Goal: Information Seeking & Learning: Learn about a topic

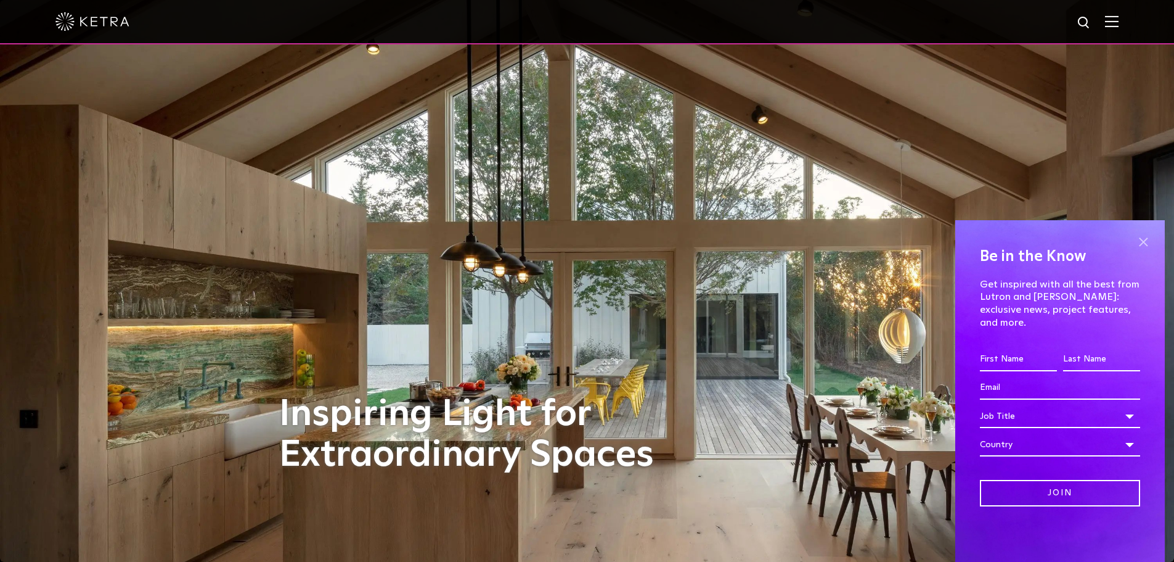
click at [1144, 251] on span at bounding box center [1143, 241] width 18 height 18
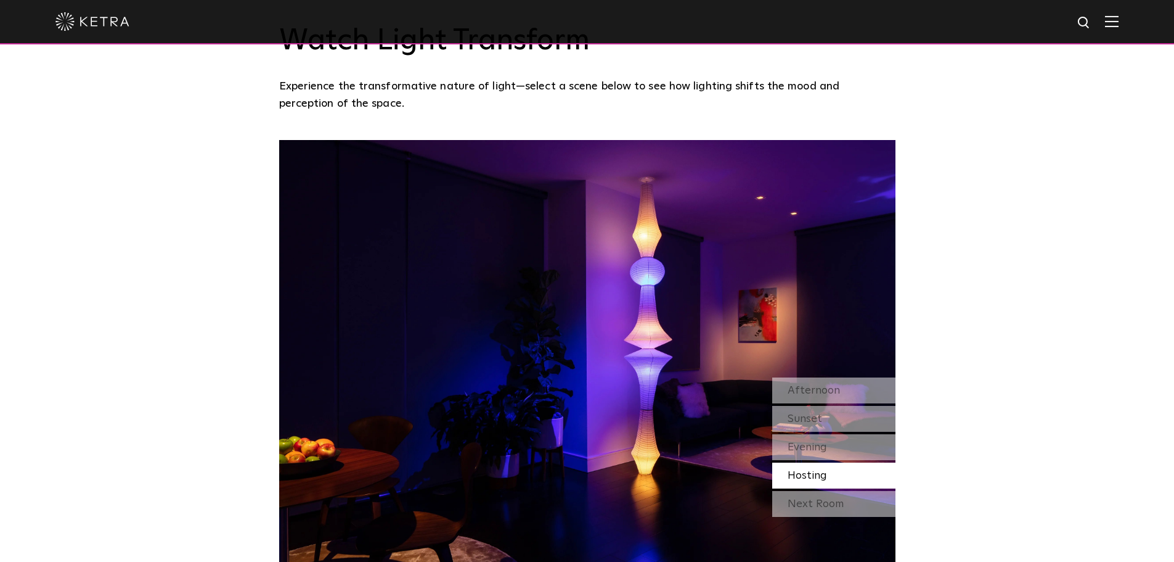
scroll to position [1110, 0]
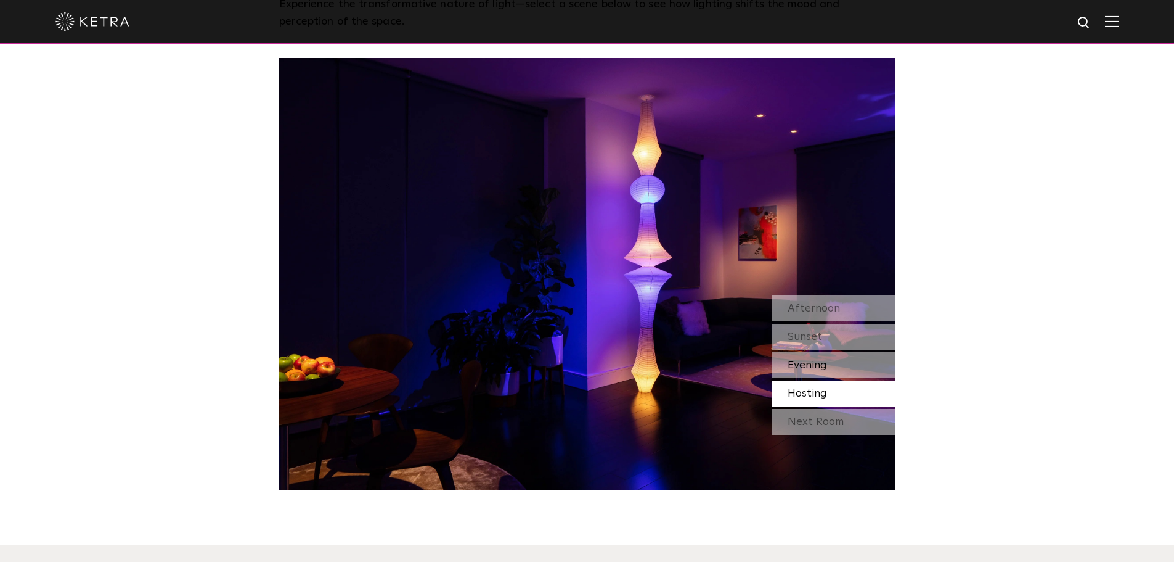
click at [798, 361] on span "Evening" at bounding box center [807, 364] width 39 height 11
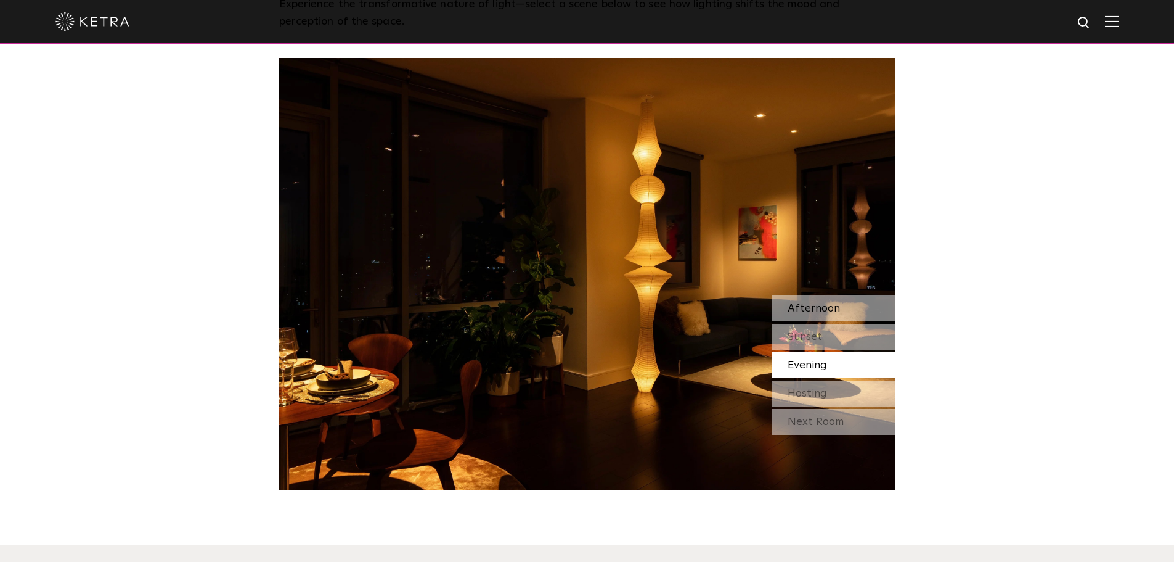
click at [806, 311] on span "Afternoon" at bounding box center [814, 308] width 52 height 11
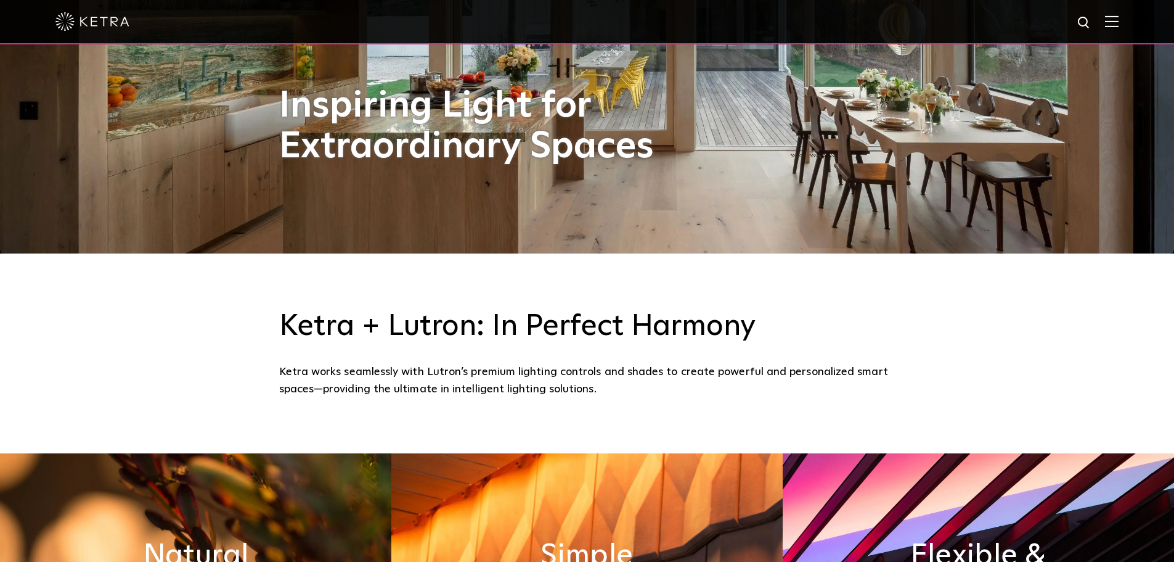
scroll to position [0, 0]
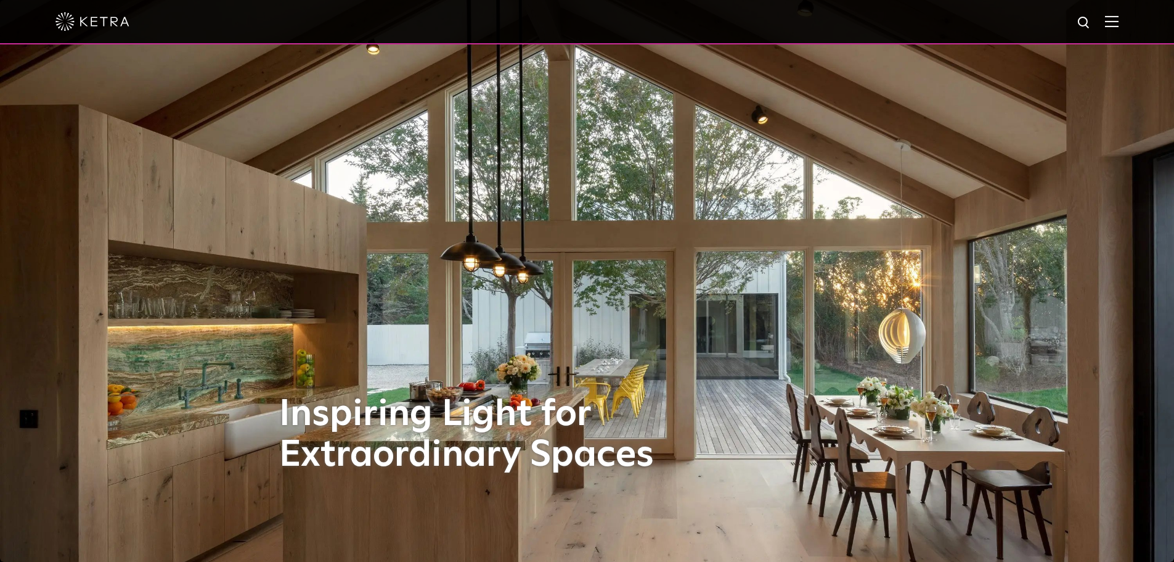
click at [1119, 27] on img at bounding box center [1112, 21] width 14 height 12
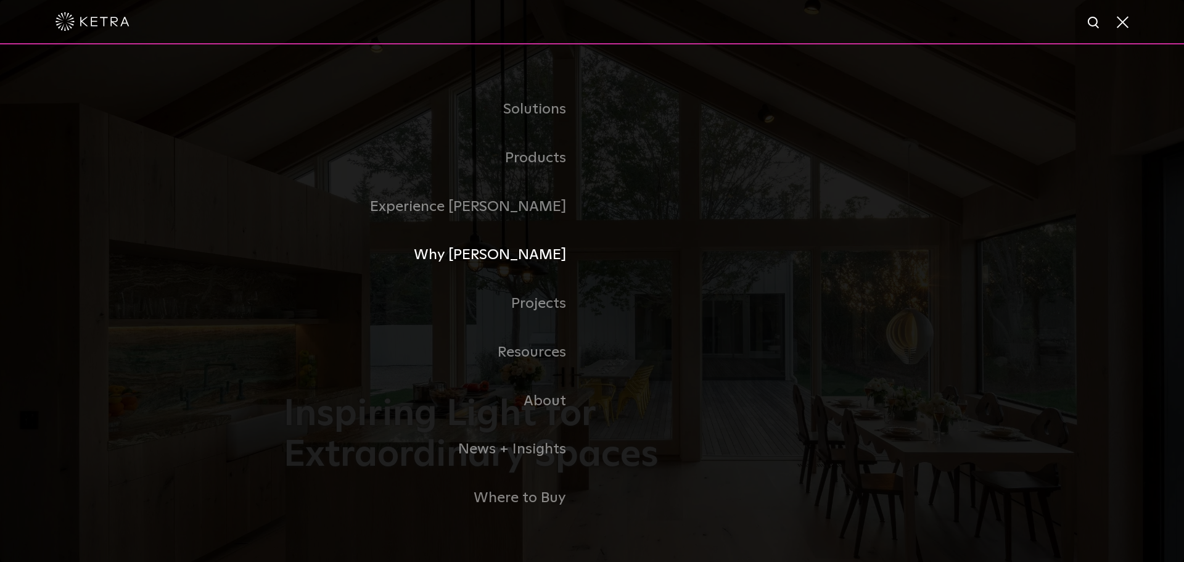
click at [558, 252] on link "Why [PERSON_NAME]" at bounding box center [438, 255] width 308 height 49
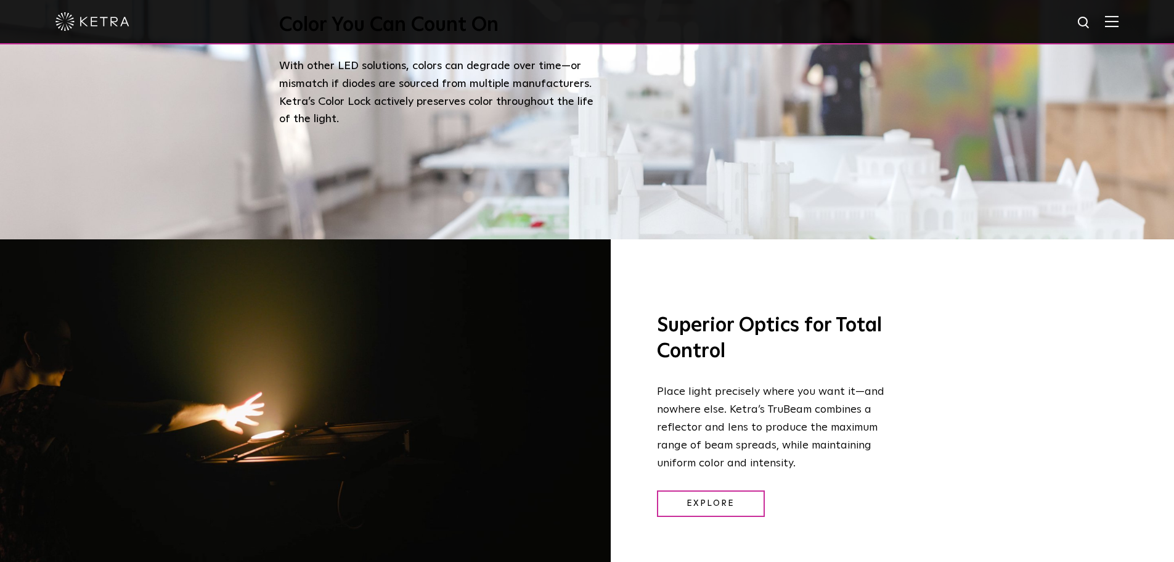
scroll to position [1479, 0]
